Goal: Check status: Check status

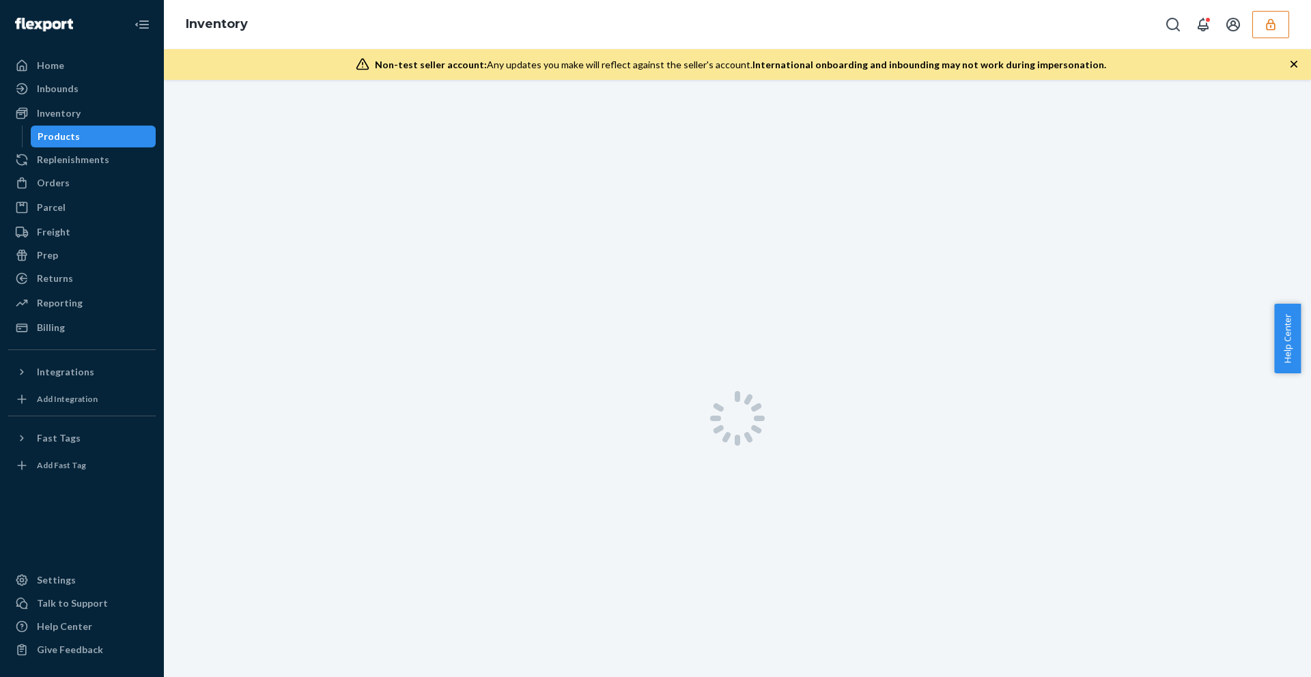
click at [119, 138] on div "Products" at bounding box center [93, 136] width 123 height 19
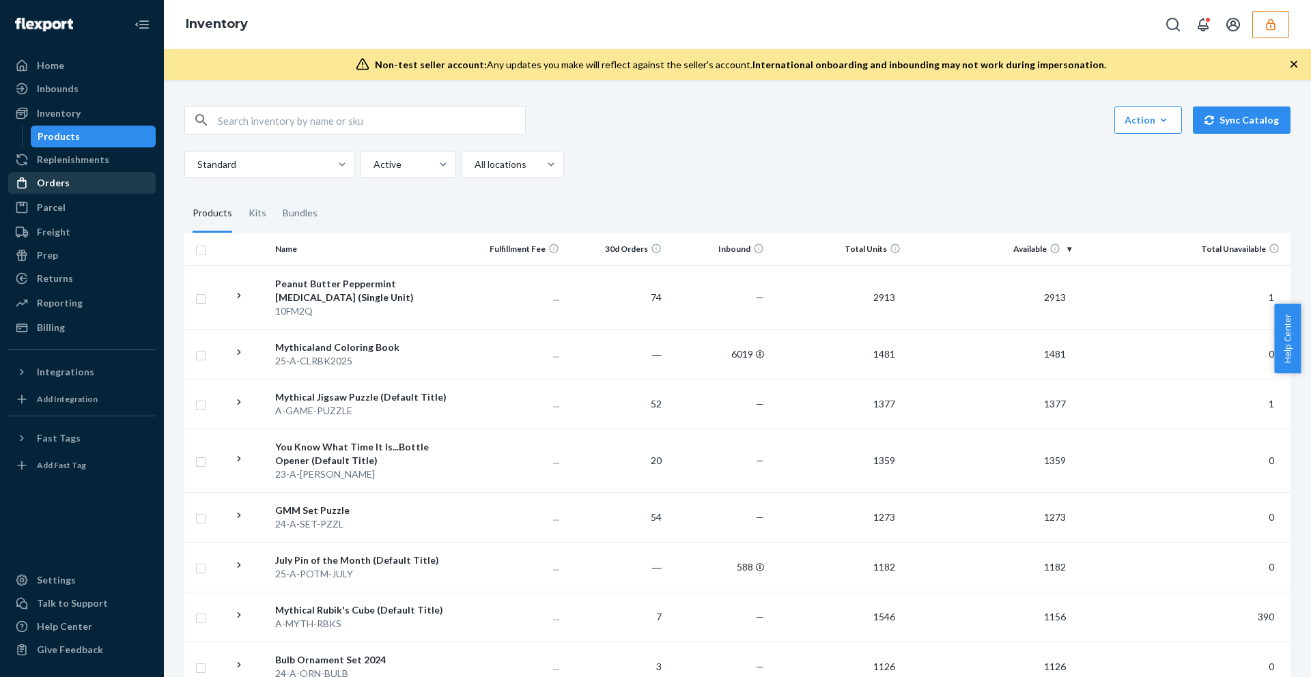
click at [77, 190] on div "Orders" at bounding box center [82, 182] width 145 height 19
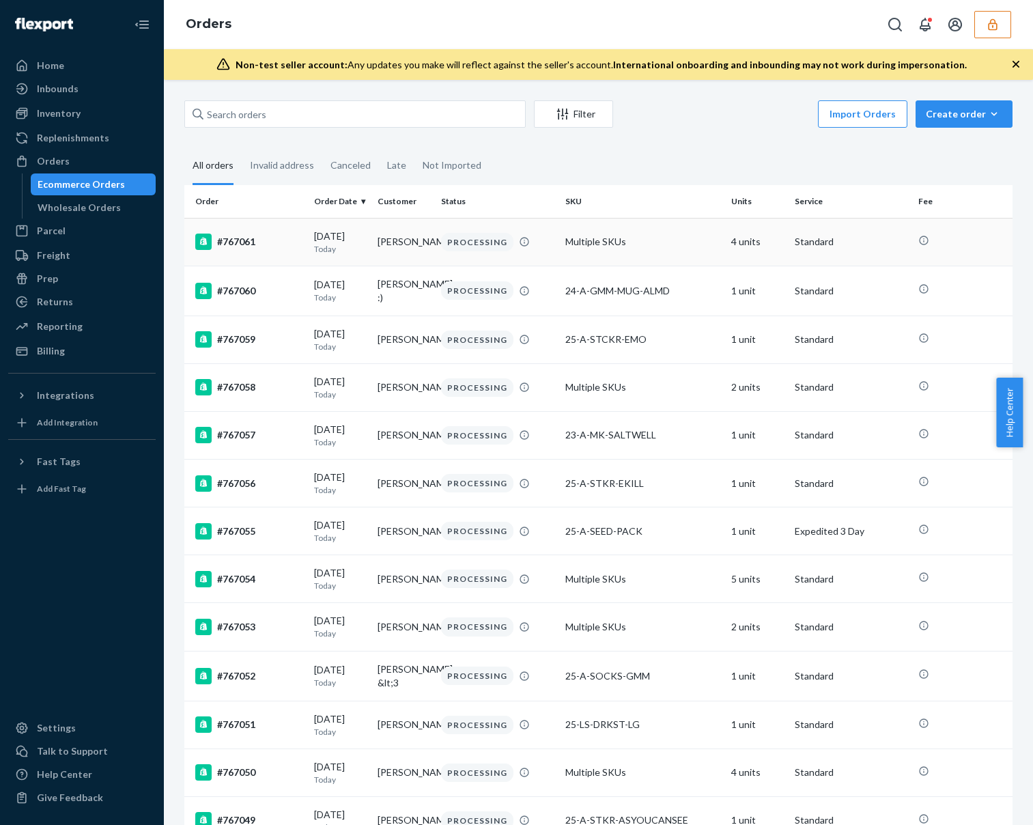
click at [260, 245] on div "#767061" at bounding box center [249, 241] width 108 height 16
drag, startPoint x: 268, startPoint y: 238, endPoint x: 255, endPoint y: 244, distance: 14.7
click at [255, 244] on div "#767061" at bounding box center [249, 241] width 108 height 16
click at [256, 242] on div "#767061" at bounding box center [249, 241] width 108 height 16
click at [300, 231] on td "#767061" at bounding box center [246, 242] width 124 height 48
